Goal: Task Accomplishment & Management: Manage account settings

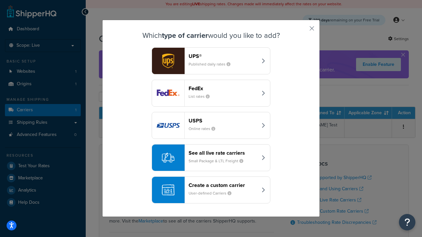
click at [223, 88] on header "FedEx" at bounding box center [223, 88] width 69 height 6
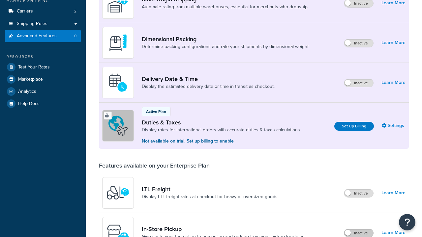
click at [359, 229] on label "Inactive" at bounding box center [358, 233] width 29 height 8
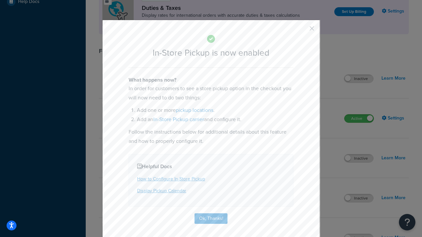
click at [302, 31] on button "button" at bounding box center [302, 31] width 2 height 2
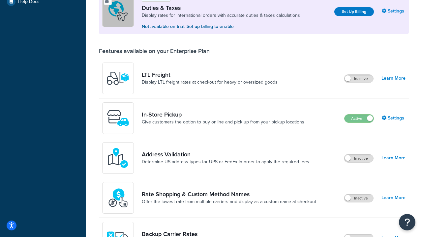
scroll to position [201, 0]
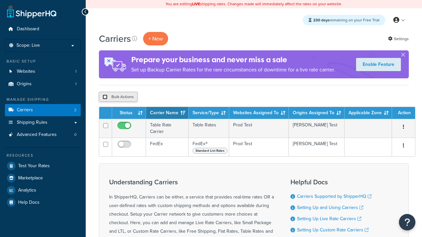
click at [105, 97] on input "checkbox" at bounding box center [105, 97] width 5 height 5
checkbox input "true"
click at [177, 97] on button "Delete" at bounding box center [176, 97] width 23 height 10
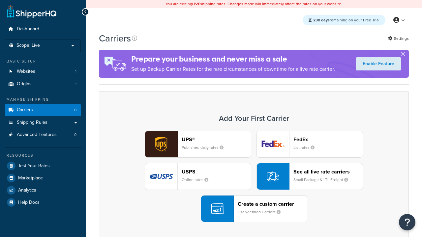
click at [254, 177] on div "UPS® Published daily rates FedEx List rates USPS Online rates See all live rate…" at bounding box center [254, 177] width 296 height 92
click at [254, 209] on div "Create a custom carrier User-defined Carriers" at bounding box center [272, 209] width 69 height 16
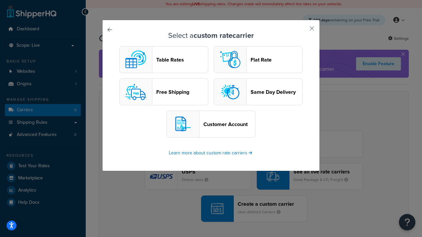
click at [164, 60] on header "Table Rates" at bounding box center [182, 60] width 52 height 6
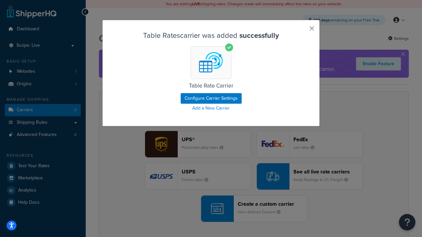
click at [302, 31] on button "button" at bounding box center [302, 31] width 2 height 2
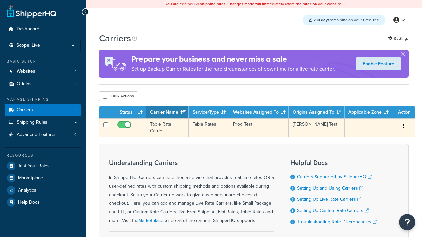
click at [404, 128] on icon "button" at bounding box center [403, 126] width 1 height 5
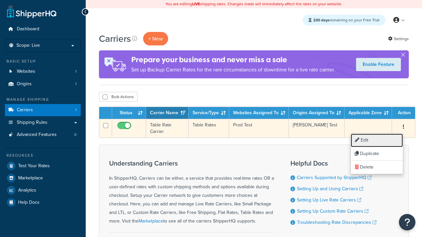
click at [377, 140] on link "Edit" at bounding box center [377, 141] width 52 height 14
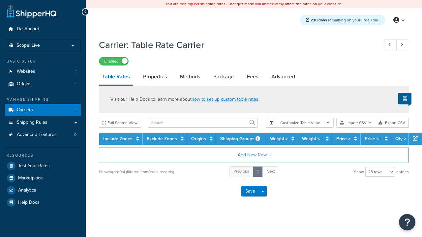
select select "25"
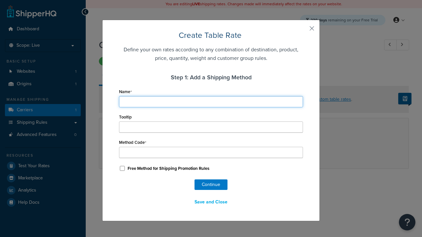
type input "Ground"
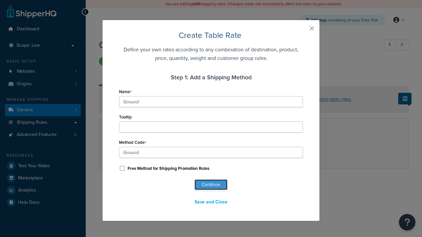
click at [211, 185] on button "Continue" at bounding box center [211, 185] width 33 height 11
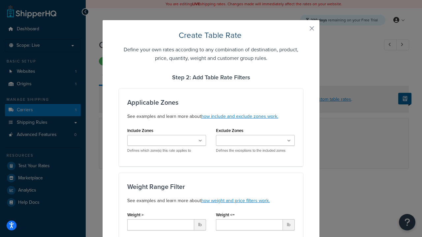
scroll to position [412, 0]
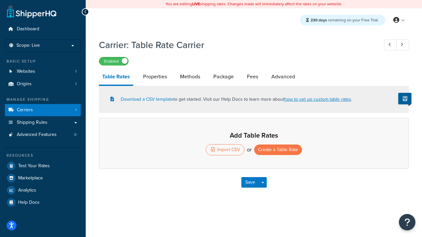
select select "25"
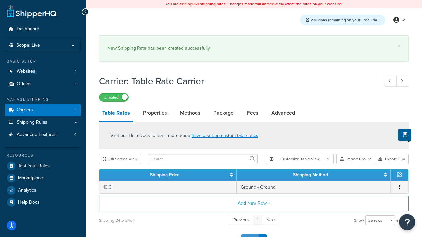
click at [250, 235] on button "Save" at bounding box center [250, 240] width 18 height 11
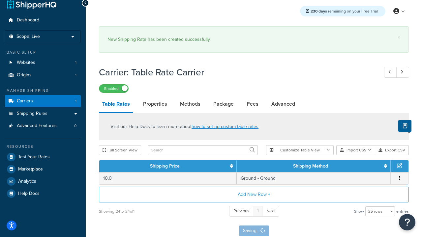
scroll to position [0, 0]
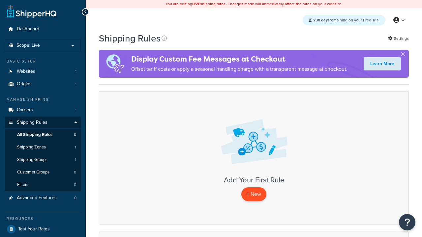
click at [254, 195] on p "+ New" at bounding box center [253, 195] width 25 height 14
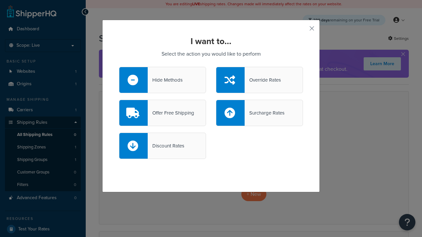
click at [259, 80] on div "Override Rates" at bounding box center [263, 79] width 36 height 9
click at [0, 0] on input "Override Rates" at bounding box center [0, 0] width 0 height 0
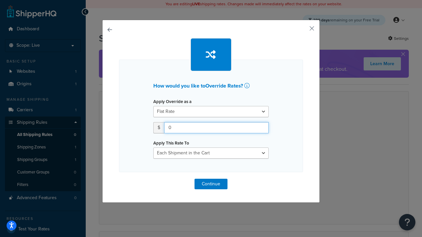
type input "100"
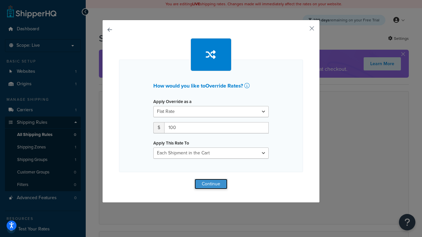
click at [211, 184] on button "Continue" at bounding box center [211, 184] width 33 height 11
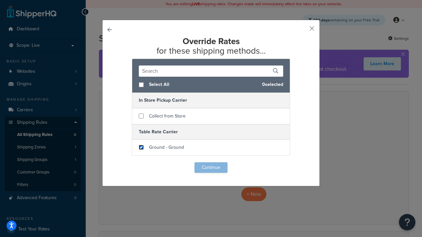
click at [141, 148] on input "checkbox" at bounding box center [141, 147] width 5 height 5
checkbox input "true"
click at [211, 168] on button "Continue" at bounding box center [211, 168] width 33 height 11
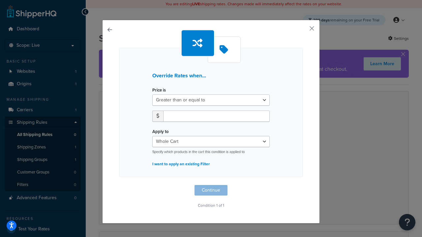
click at [159, 90] on label "Price is" at bounding box center [159, 90] width 14 height 5
click at [159, 95] on select "Greater than or equal to Between or equal to Less than or equal to" at bounding box center [210, 100] width 117 height 11
click at [216, 116] on input "number" at bounding box center [216, 116] width 106 height 11
type input "100"
click at [211, 191] on button "Continue" at bounding box center [211, 190] width 33 height 11
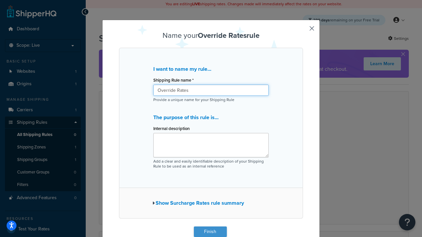
type input "Override Rates"
click at [210, 232] on button "Finish" at bounding box center [210, 232] width 33 height 11
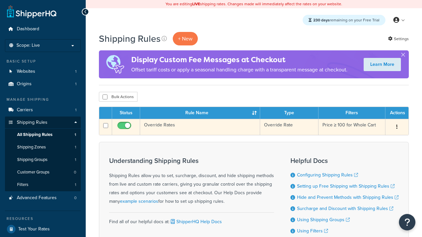
click at [397, 128] on icon "button" at bounding box center [396, 127] width 1 height 5
click at [0, 0] on link "Edit" at bounding box center [0, 0] width 0 height 0
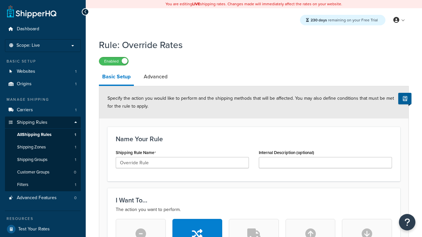
scroll to position [418, 0]
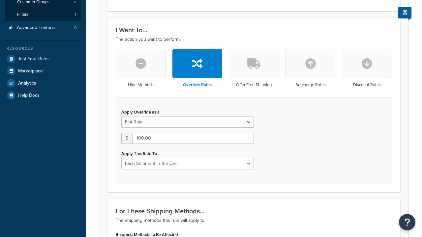
type input "Override Rule"
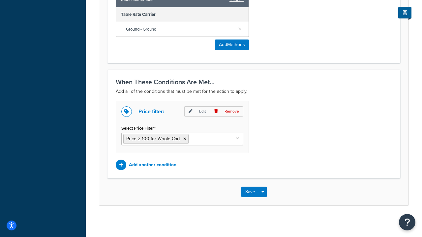
scroll to position [0, 0]
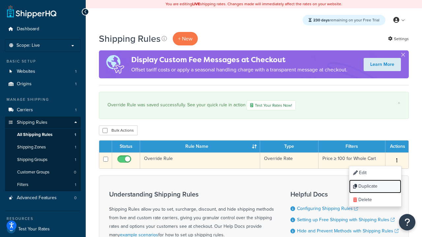
click at [375, 187] on link "Duplicate" at bounding box center [375, 187] width 52 height 14
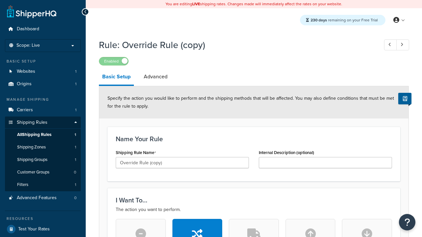
scroll to position [418, 0]
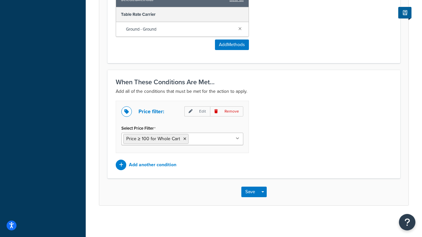
scroll to position [0, 0]
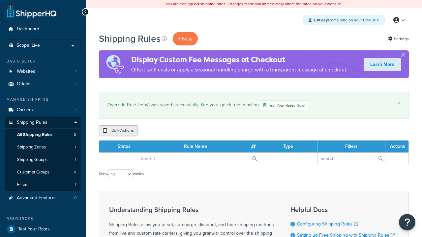
click at [105, 131] on input "checkbox" at bounding box center [105, 130] width 5 height 5
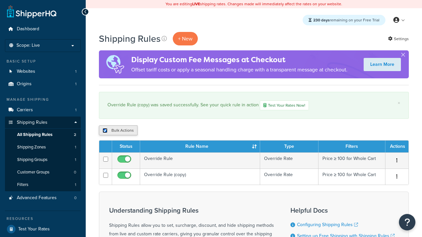
click at [105, 131] on input "checkbox" at bounding box center [105, 130] width 5 height 5
checkbox input "false"
click at [105, 131] on input "checkbox" at bounding box center [105, 130] width 5 height 5
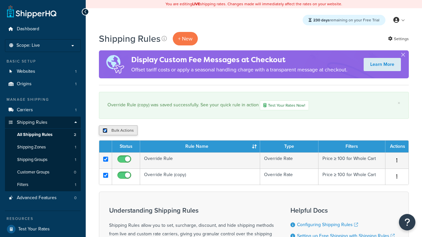
checkbox input "true"
click at [151, 131] on button "Duplicate" at bounding box center [151, 131] width 28 height 10
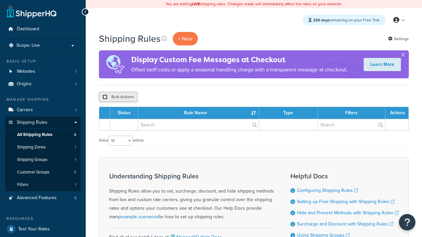
click at [105, 97] on input "checkbox" at bounding box center [105, 97] width 5 height 5
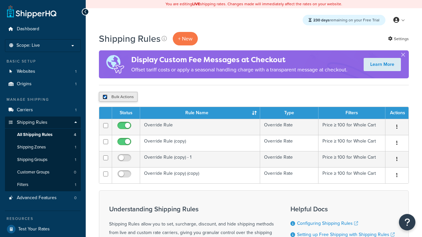
click at [105, 97] on input "checkbox" at bounding box center [105, 97] width 5 height 5
checkbox input "false"
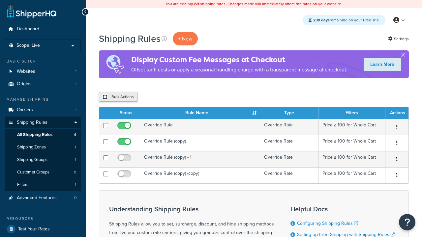
checkbox input "false"
click at [118, 97] on button "Bulk Actions" at bounding box center [118, 97] width 39 height 10
checkbox input "true"
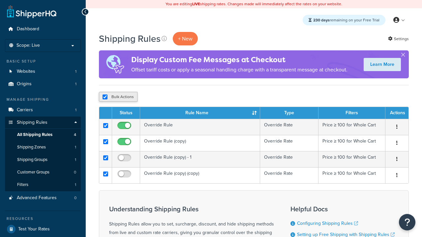
checkbox input "true"
click at [0, 0] on button "Delete" at bounding box center [0, 0] width 0 height 0
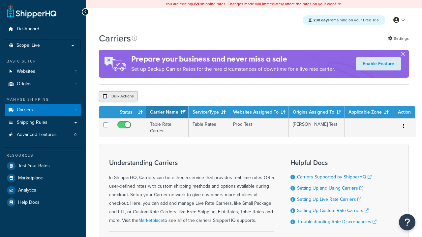
click at [105, 97] on input "checkbox" at bounding box center [105, 96] width 5 height 5
checkbox input "true"
click at [0, 0] on button "Delete" at bounding box center [0, 0] width 0 height 0
